Goal: Task Accomplishment & Management: Complete application form

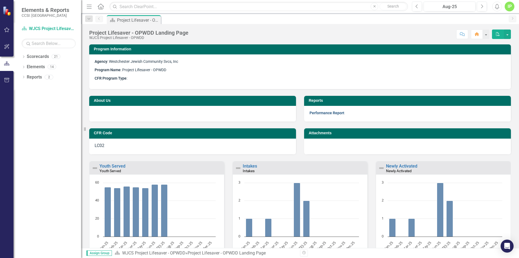
click at [322, 111] on link "Performance Report" at bounding box center [326, 113] width 35 height 4
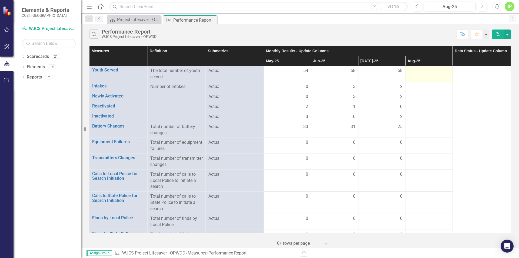
click at [419, 71] on div at bounding box center [429, 71] width 42 height 6
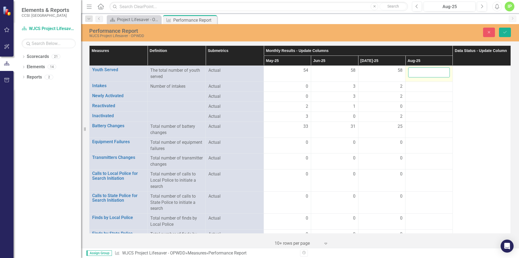
click at [419, 71] on input "number" at bounding box center [429, 72] width 42 height 10
type input "60"
click at [418, 86] on div at bounding box center [429, 86] width 42 height 6
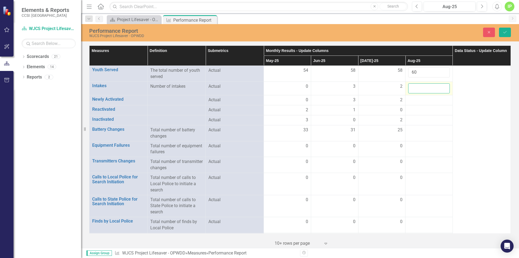
click at [418, 86] on input "number" at bounding box center [429, 88] width 42 height 10
type input "1"
click at [421, 99] on div at bounding box center [429, 100] width 42 height 6
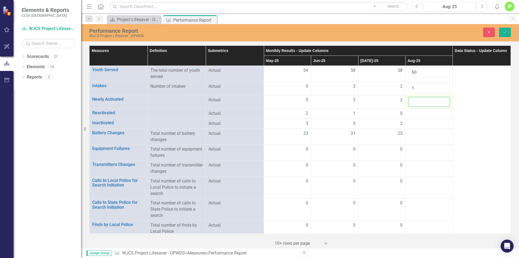
click at [418, 98] on input "number" at bounding box center [429, 102] width 42 height 10
type input "1"
click at [411, 112] on div at bounding box center [429, 113] width 42 height 6
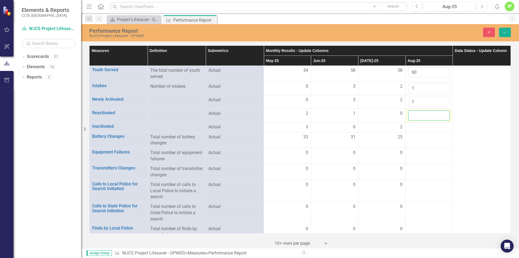
click at [411, 112] on input "number" at bounding box center [429, 115] width 42 height 10
type input "3"
click at [414, 125] on div at bounding box center [429, 127] width 42 height 6
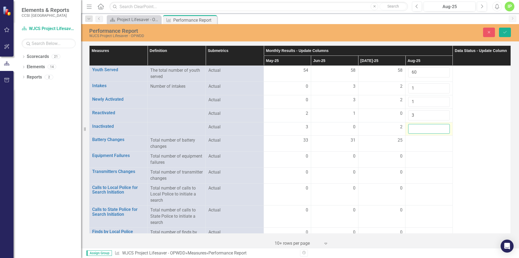
click at [414, 125] on input "number" at bounding box center [429, 129] width 42 height 10
type input "2"
click at [414, 138] on div at bounding box center [429, 140] width 42 height 6
click at [413, 139] on input "number" at bounding box center [429, 142] width 42 height 10
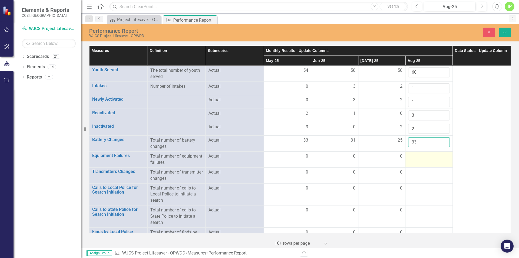
type input "33"
click at [409, 155] on div at bounding box center [429, 156] width 42 height 6
click at [409, 155] on input "number" at bounding box center [429, 158] width 42 height 10
type input "2"
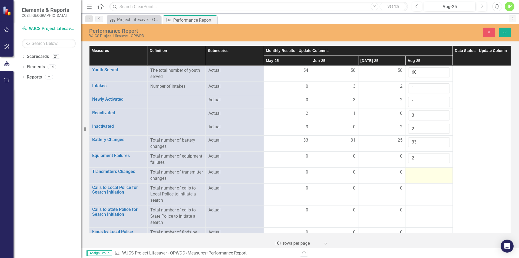
click at [410, 168] on td at bounding box center [428, 175] width 47 height 16
click at [413, 172] on input "number" at bounding box center [429, 174] width 42 height 10
type input "2"
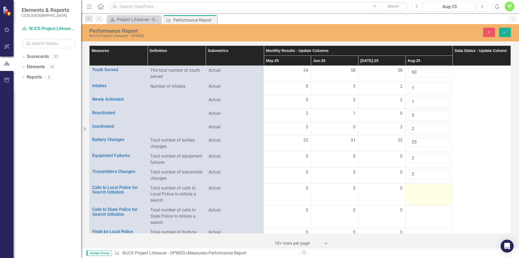
click at [409, 190] on div at bounding box center [429, 188] width 42 height 6
click at [409, 190] on input "number" at bounding box center [429, 190] width 42 height 10
type input "-3"
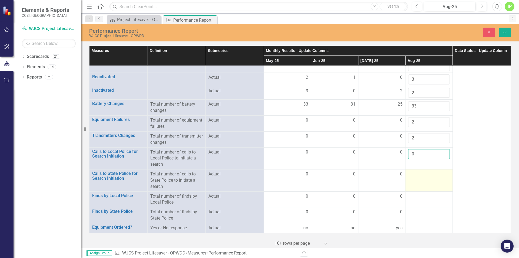
type input "0"
click at [413, 176] on div at bounding box center [429, 174] width 42 height 6
click at [413, 174] on div at bounding box center [429, 174] width 42 height 6
click at [413, 175] on div at bounding box center [429, 174] width 42 height 6
click at [411, 177] on div at bounding box center [429, 174] width 42 height 6
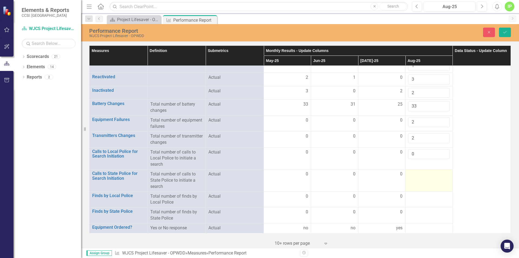
click at [411, 176] on div at bounding box center [429, 174] width 42 height 6
click at [417, 176] on div at bounding box center [429, 174] width 42 height 6
click at [416, 175] on input "number" at bounding box center [429, 176] width 42 height 10
type input "0"
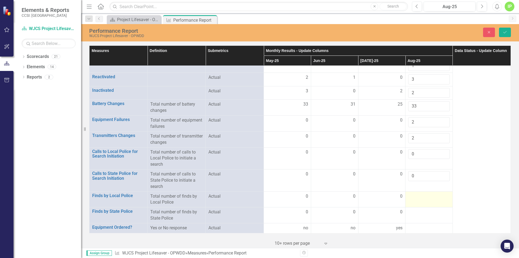
click at [409, 192] on td at bounding box center [428, 199] width 47 height 16
click at [410, 195] on input "number" at bounding box center [429, 198] width 42 height 10
type input "0"
click at [409, 214] on div at bounding box center [429, 212] width 42 height 6
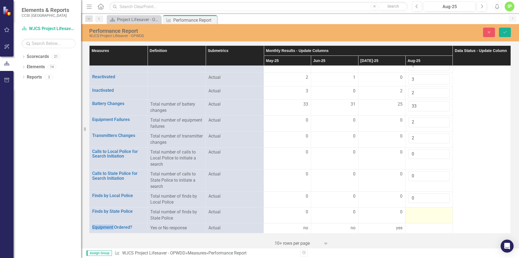
click at [409, 214] on div at bounding box center [429, 212] width 42 height 6
click at [410, 214] on input "number" at bounding box center [429, 214] width 42 height 10
type input "0"
click at [410, 226] on div at bounding box center [429, 228] width 42 height 6
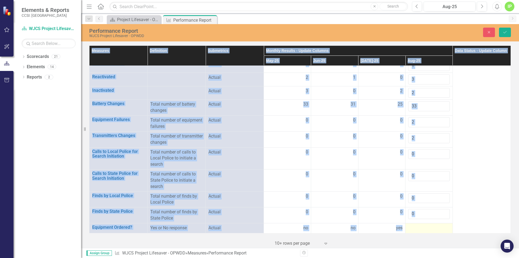
click at [410, 226] on div at bounding box center [429, 228] width 42 height 6
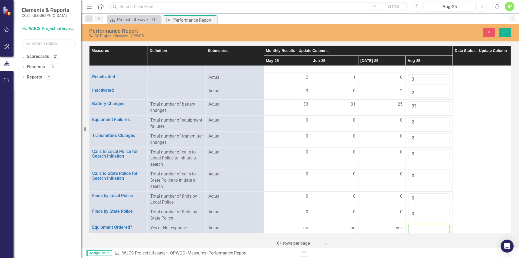
click at [410, 226] on input "text" at bounding box center [429, 230] width 42 height 10
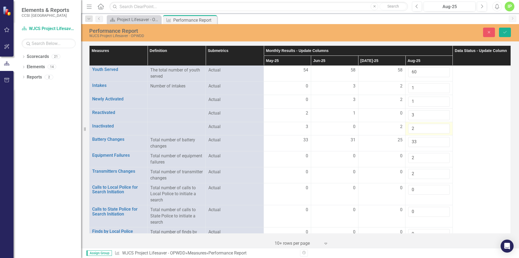
scroll to position [0, 0]
type input "no"
click at [476, 54] on th "Data Status - Update Column" at bounding box center [481, 56] width 58 height 20
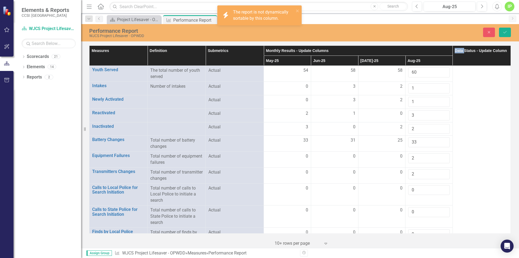
click at [476, 54] on th "Data Status - Update Column" at bounding box center [481, 56] width 58 height 20
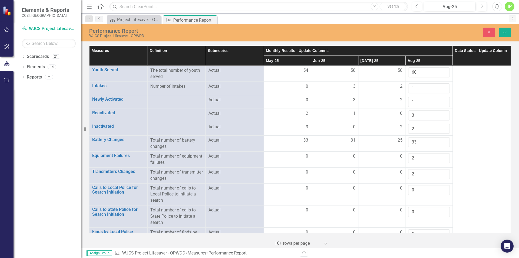
click at [474, 51] on th "Data Status - Update Column" at bounding box center [481, 56] width 58 height 20
click at [465, 51] on th "Data Status - Update Column" at bounding box center [481, 56] width 58 height 20
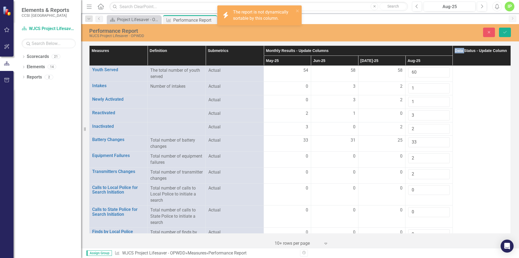
click at [465, 51] on th "Data Status - Update Column" at bounding box center [481, 56] width 58 height 20
drag, startPoint x: 470, startPoint y: 62, endPoint x: 470, endPoint y: 67, distance: 4.4
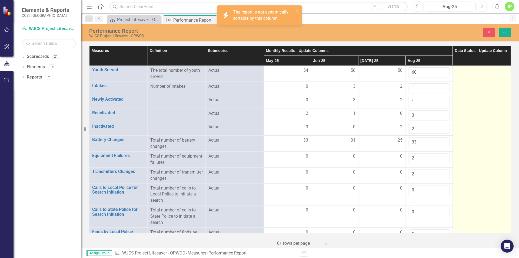
click at [470, 62] on th "Data Status - Update Column" at bounding box center [481, 56] width 58 height 20
click at [470, 80] on td at bounding box center [481, 169] width 58 height 206
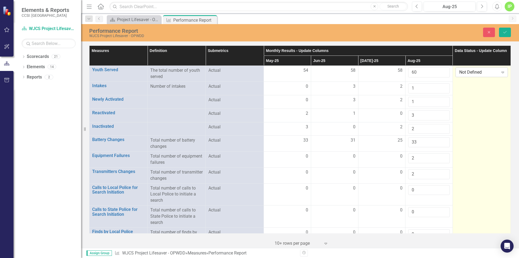
click at [498, 70] on div "Expand" at bounding box center [503, 72] width 10 height 9
click at [466, 98] on div "Submitted" at bounding box center [478, 99] width 43 height 6
click at [504, 30] on icon "Save" at bounding box center [504, 32] width 5 height 4
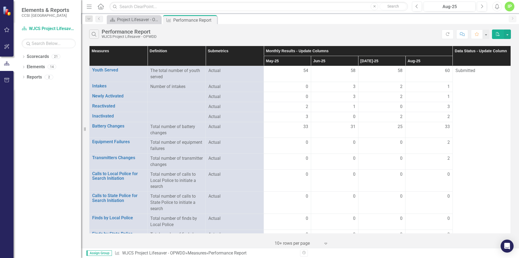
click at [510, 4] on div "IP" at bounding box center [510, 7] width 10 height 10
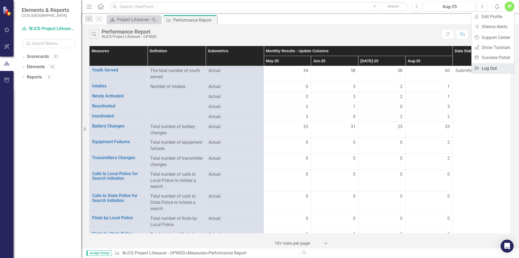
click at [485, 65] on link "Logout Log Out" at bounding box center [492, 68] width 43 height 10
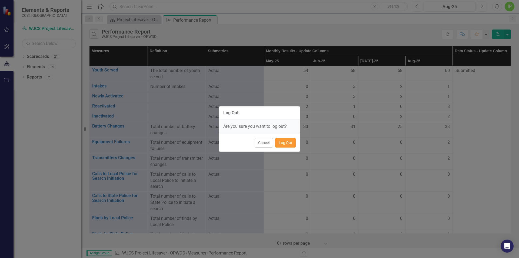
click at [285, 142] on button "Log Out" at bounding box center [285, 142] width 21 height 9
